Goal: Task Accomplishment & Management: Manage account settings

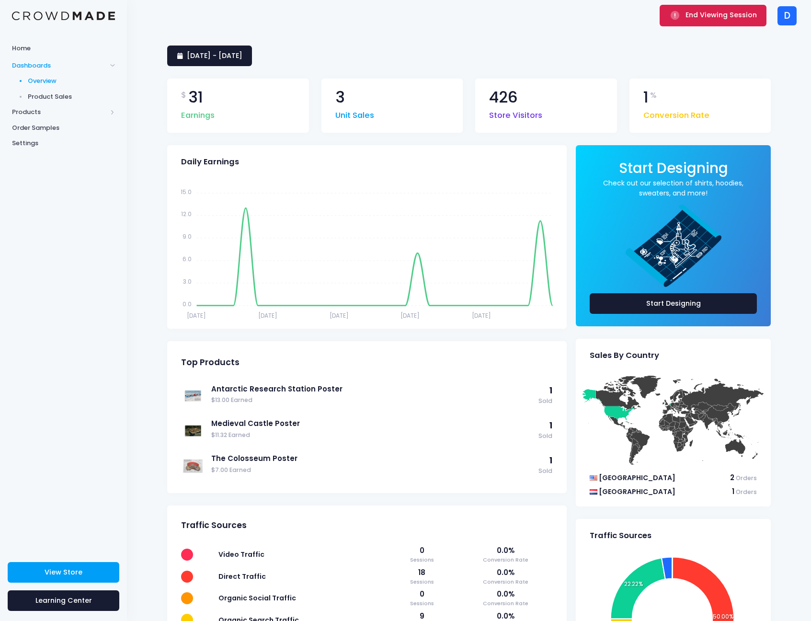
click at [720, 11] on span "End Viewing Session" at bounding box center [720, 15] width 71 height 10
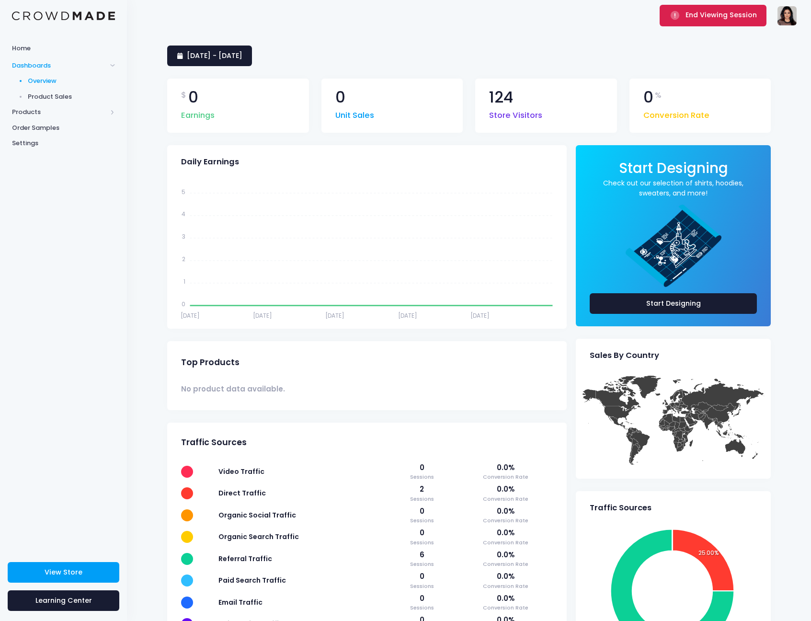
click at [699, 14] on span "End Viewing Session" at bounding box center [720, 15] width 71 height 10
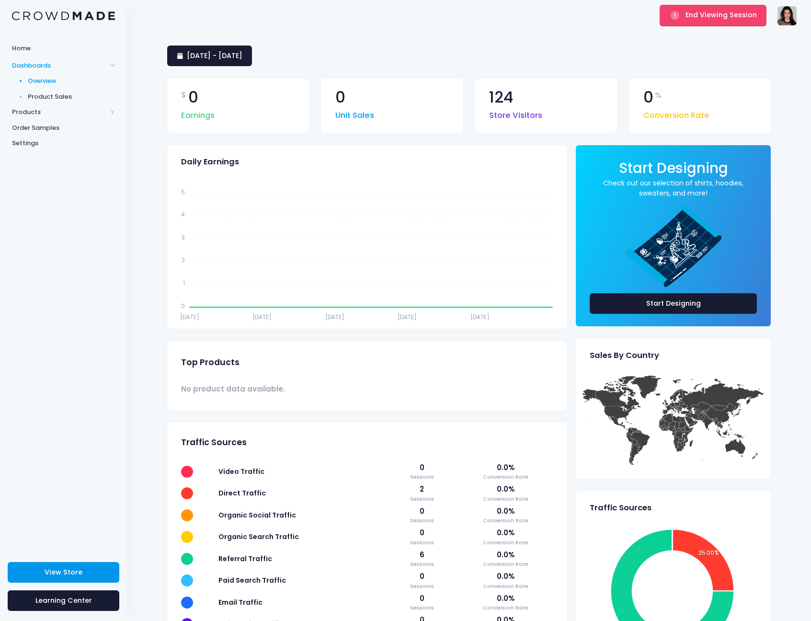
click at [61, 567] on span "View Store" at bounding box center [64, 572] width 38 height 10
click at [677, 23] on button "End Viewing Session" at bounding box center [712, 15] width 107 height 21
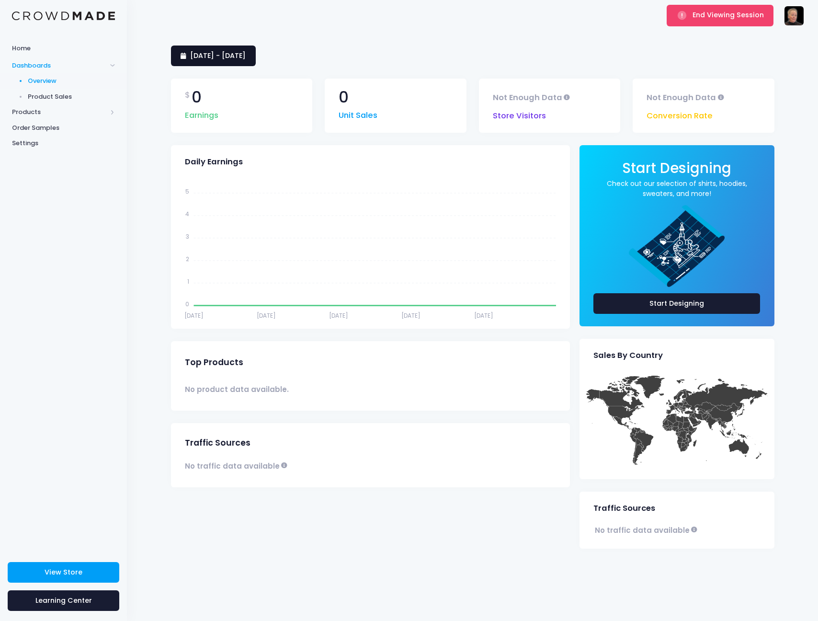
click at [246, 60] on span "[DATE] - [DATE]" at bounding box center [218, 56] width 56 height 10
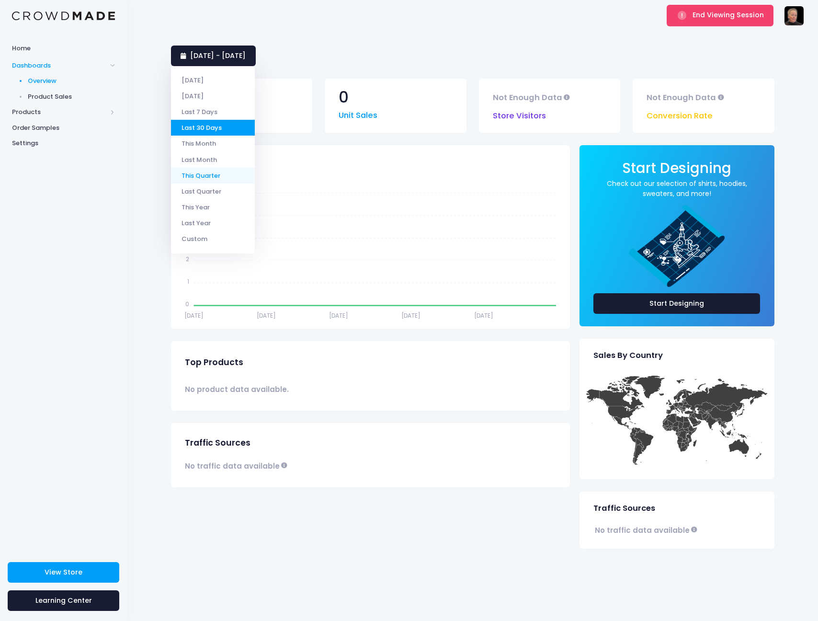
click at [219, 171] on li "This Quarter" at bounding box center [213, 176] width 84 height 16
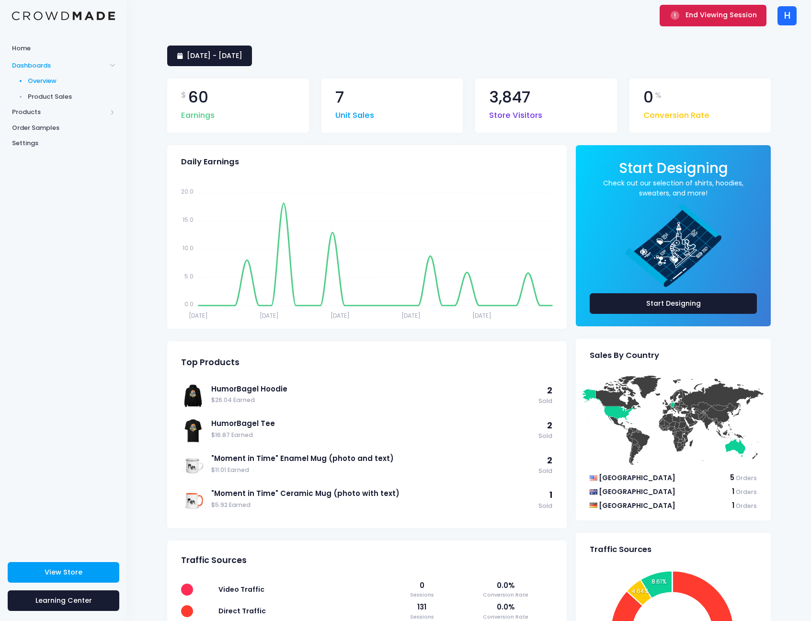
click at [698, 18] on span "End Viewing Session" at bounding box center [720, 15] width 71 height 10
